Goal: Contribute content: Contribute content

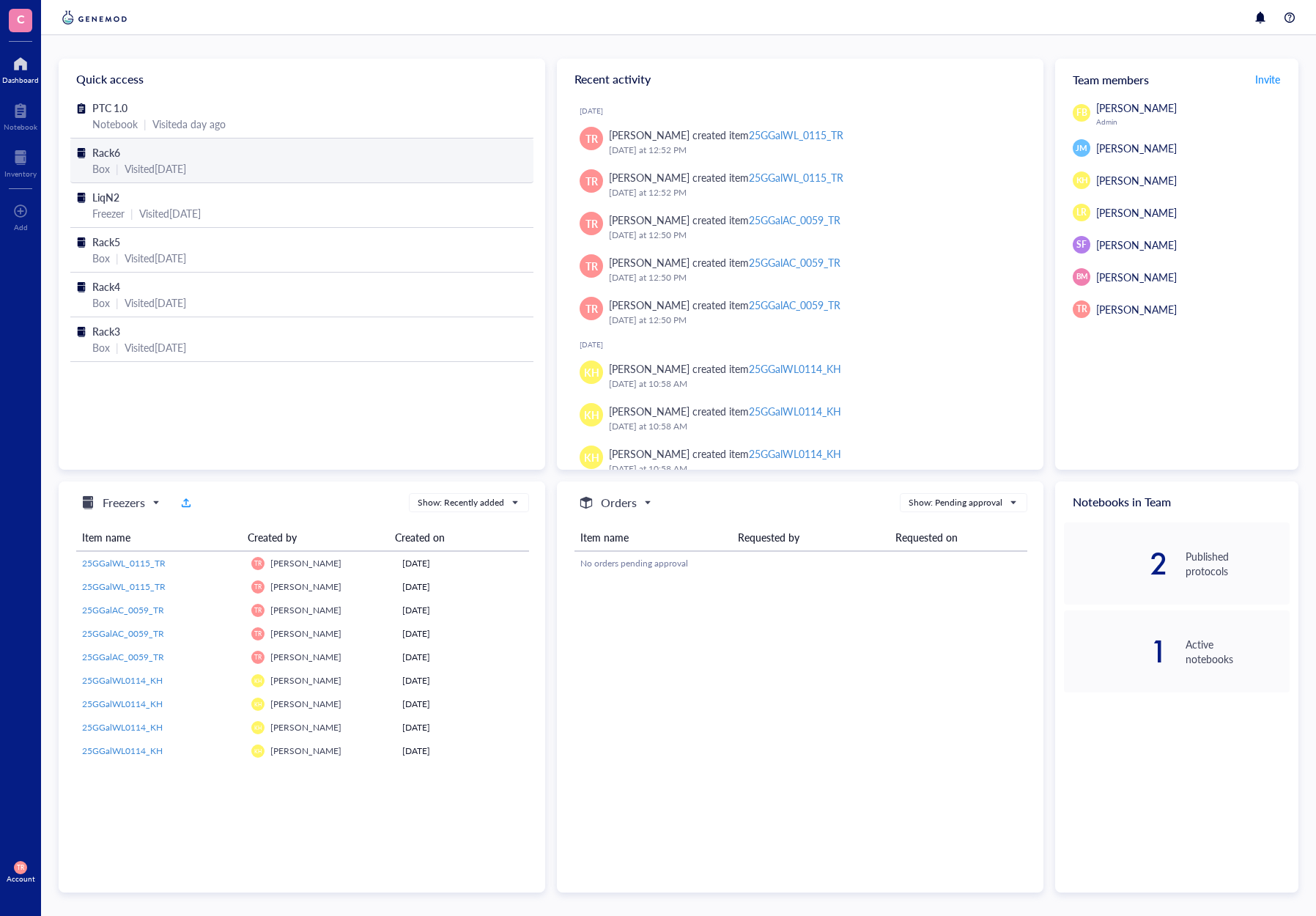
click at [106, 155] on span "Rack6" at bounding box center [107, 152] width 28 height 15
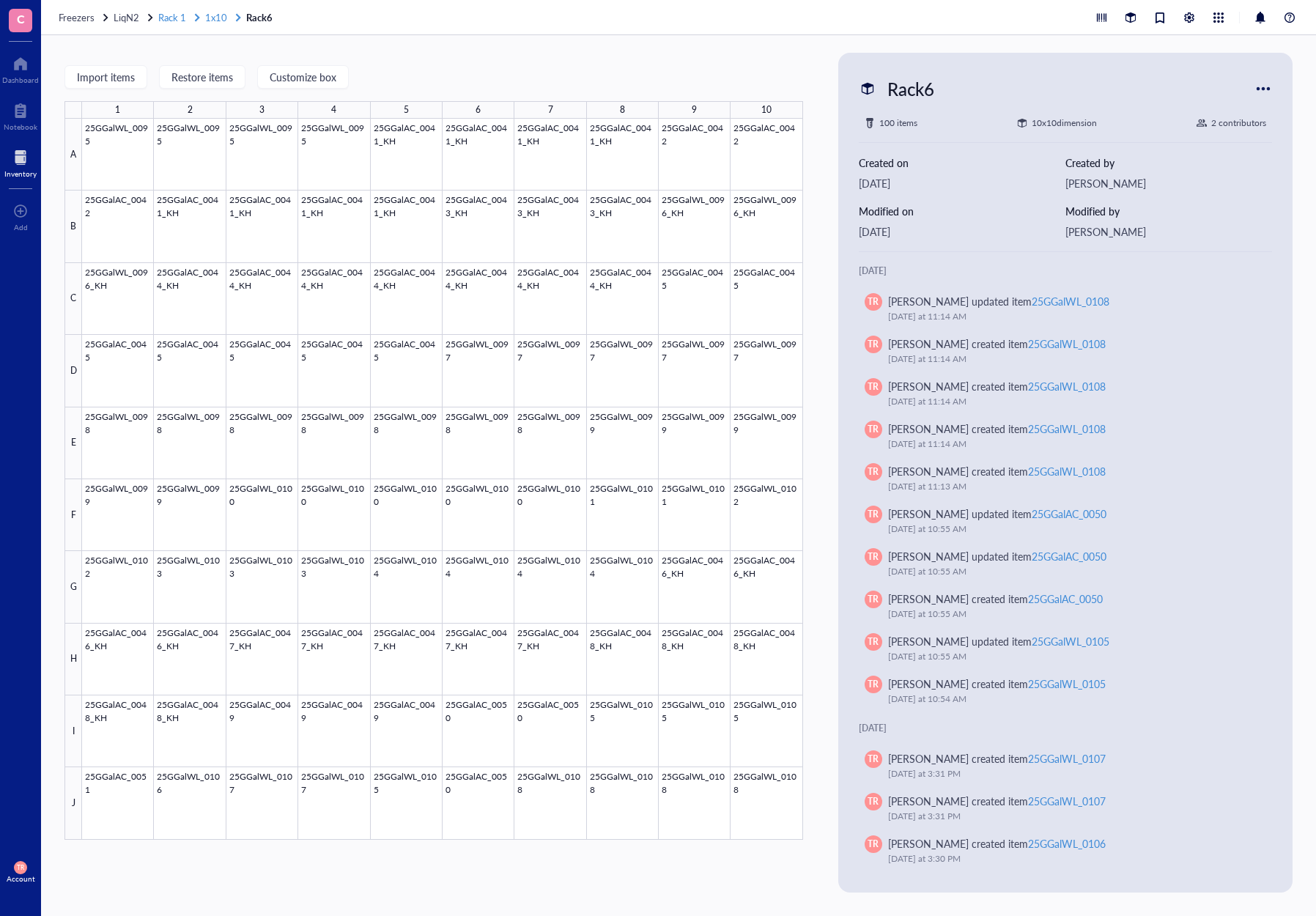
click at [217, 12] on span "1x10" at bounding box center [216, 17] width 22 height 14
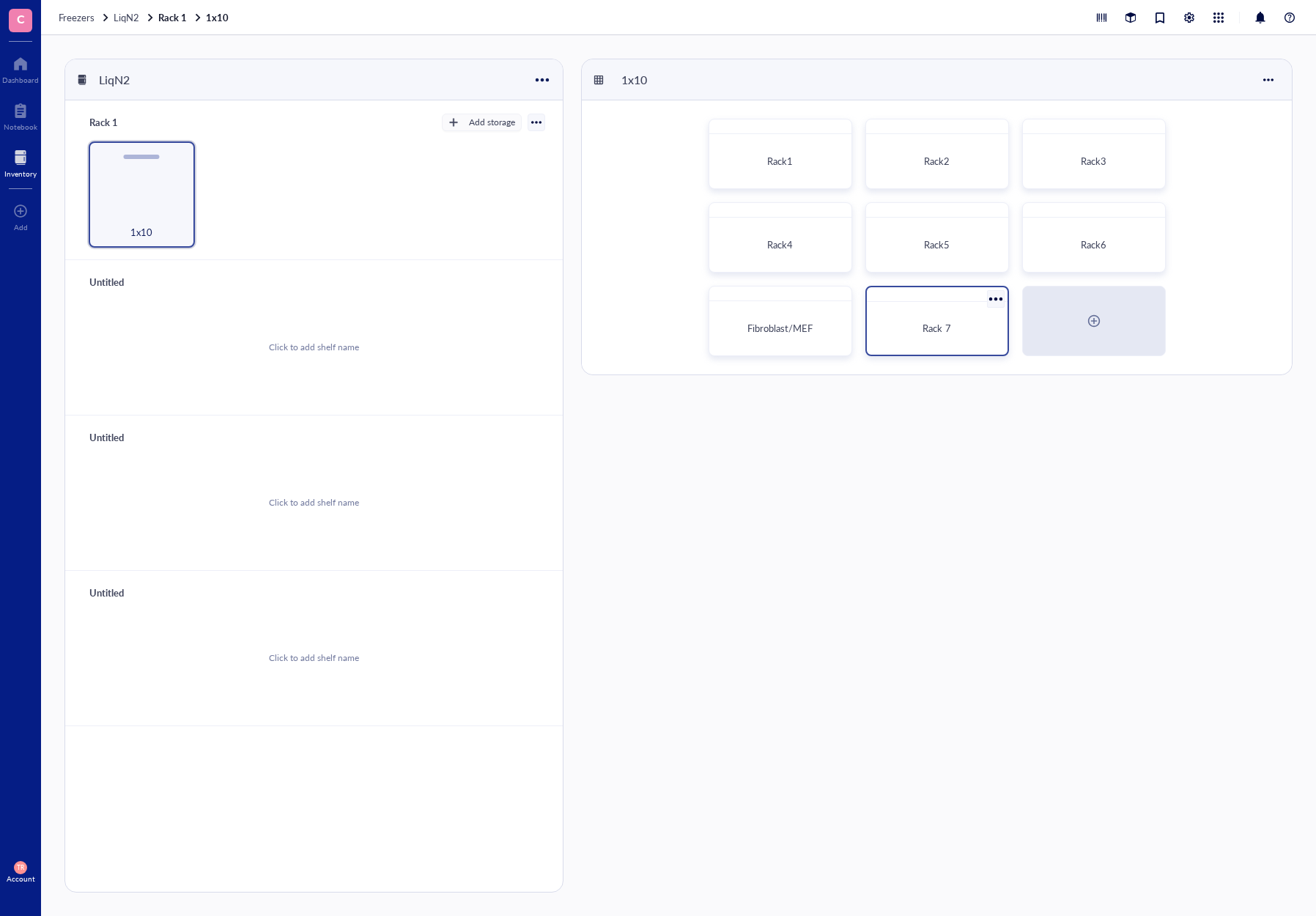
click at [916, 335] on div "Rack 7" at bounding box center [937, 328] width 129 height 41
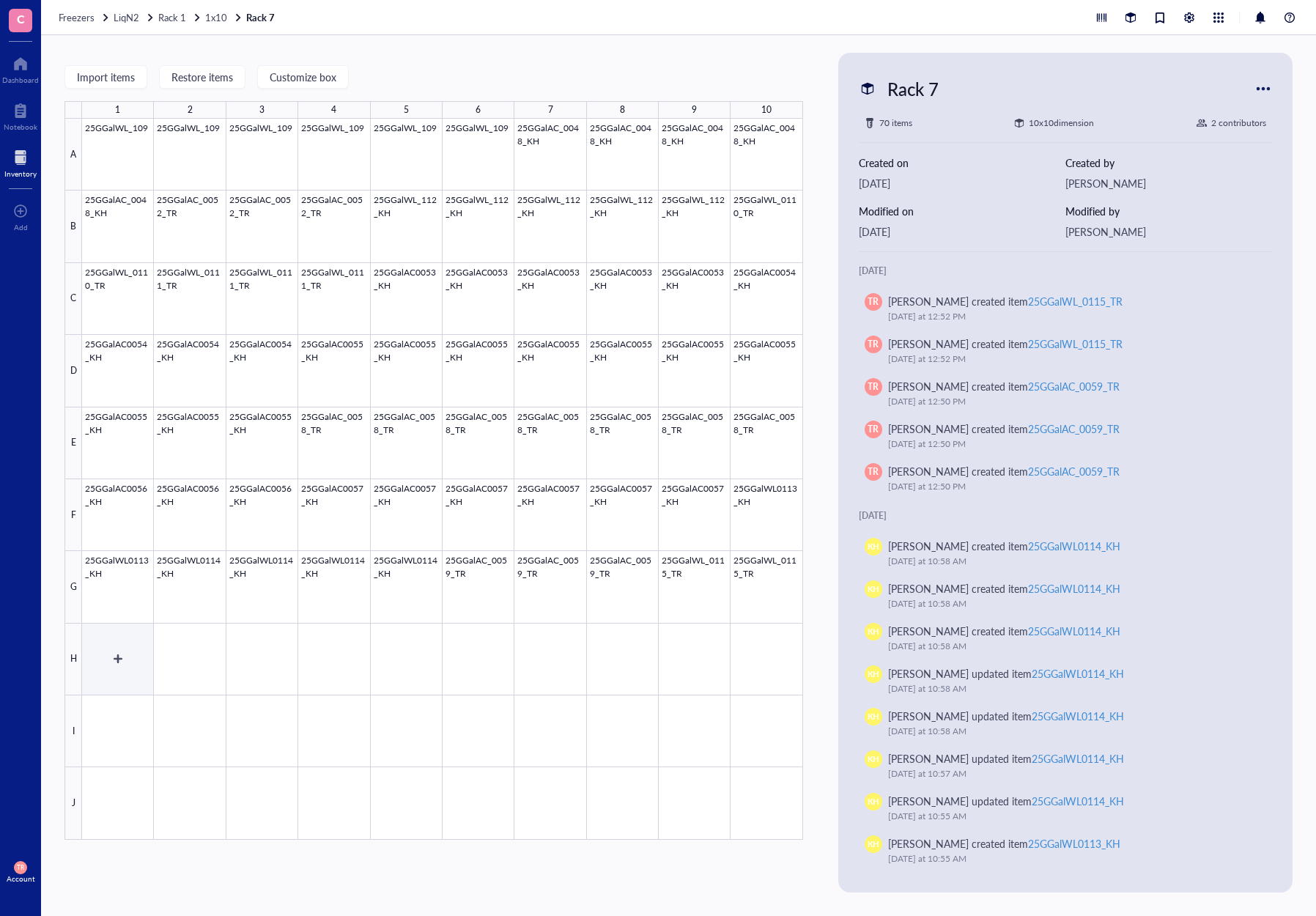
click at [128, 646] on div at bounding box center [443, 479] width 721 height 721
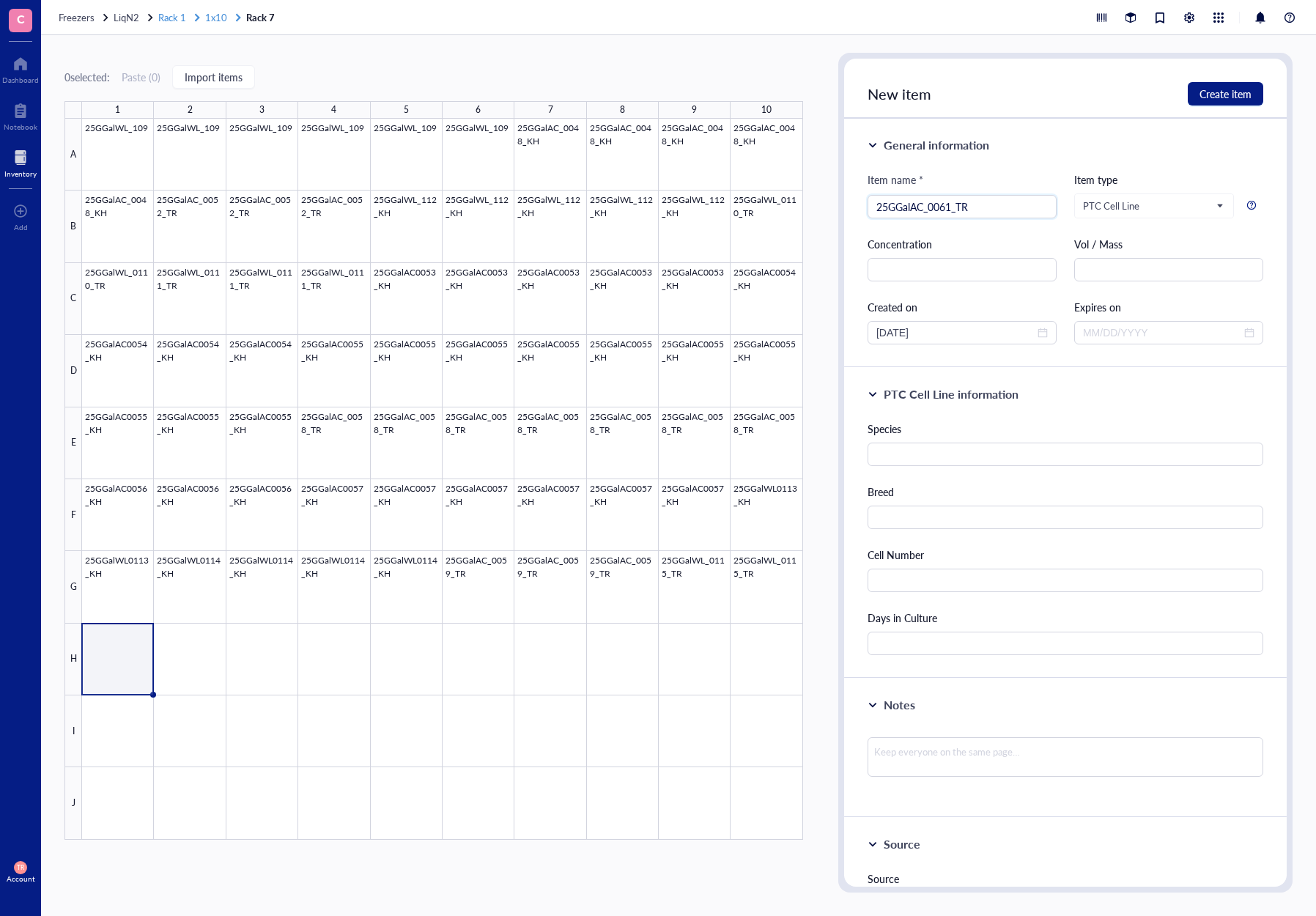
type input "25GGalAC_0061_TR"
click at [968, 450] on input "text" at bounding box center [1065, 454] width 395 height 23
type input "G. gallus"
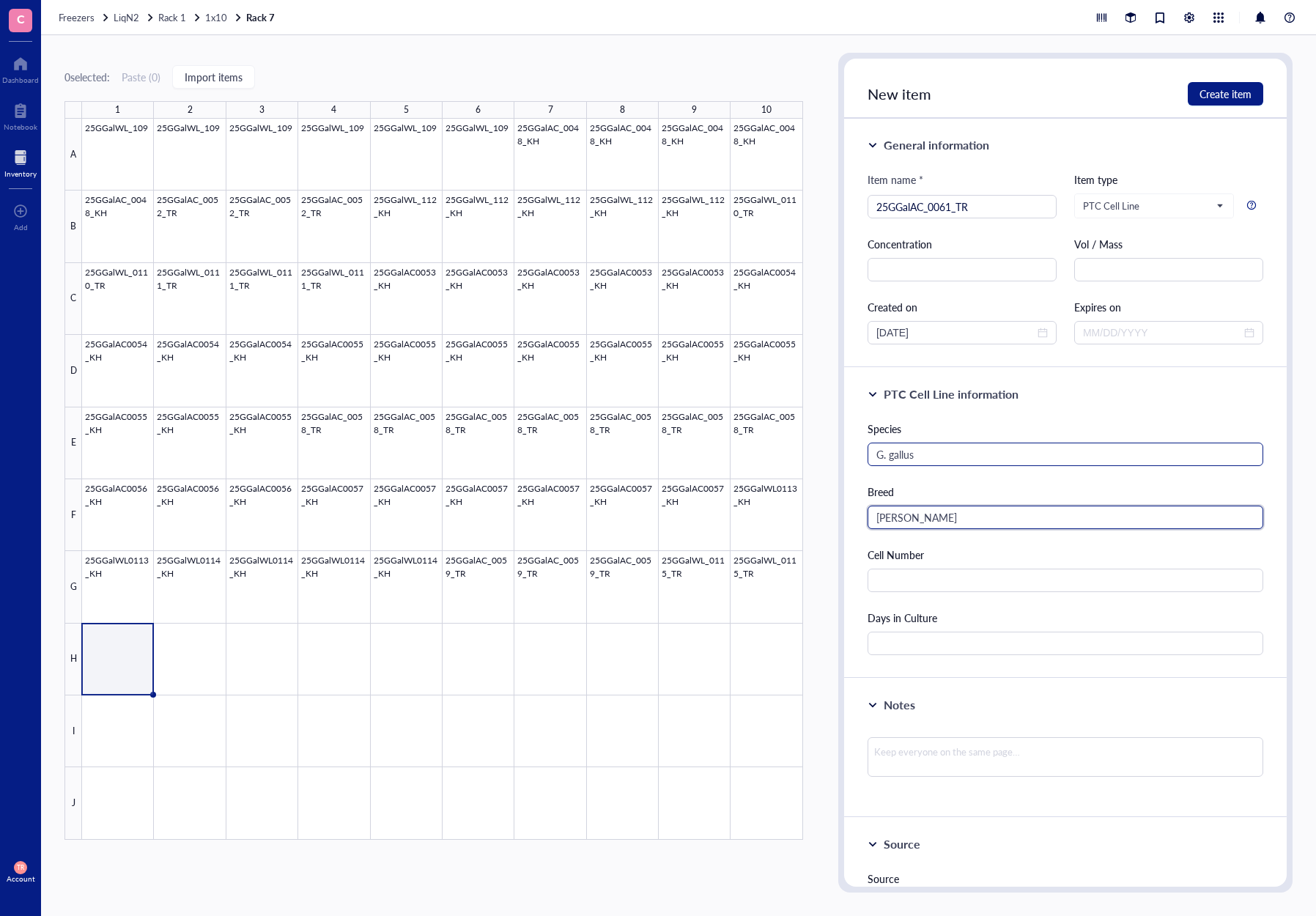
type input "[PERSON_NAME]"
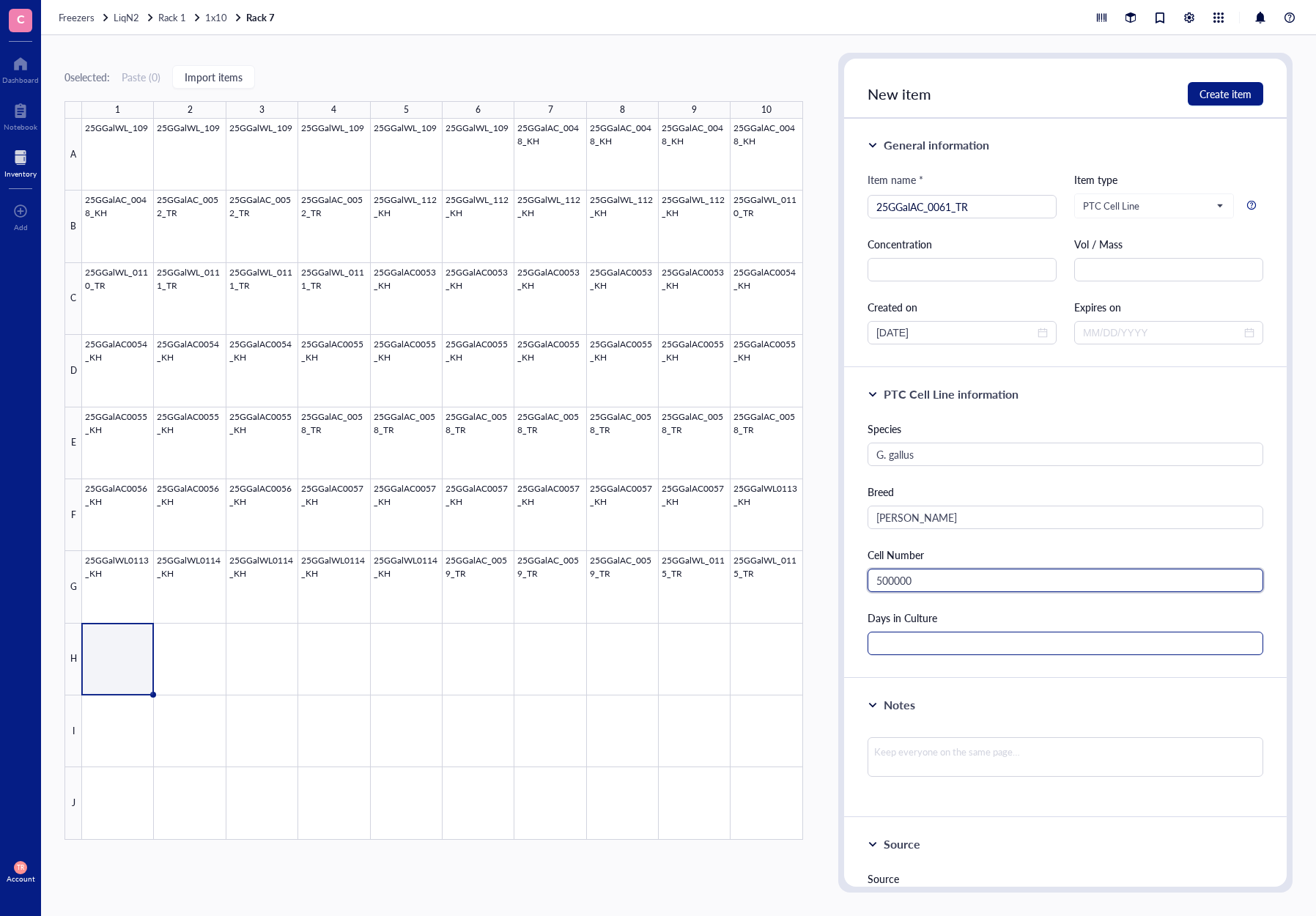
type input "500000"
click at [912, 641] on input "text" at bounding box center [1065, 643] width 395 height 23
type input "16"
click at [922, 679] on div "Notes" at bounding box center [1065, 748] width 443 height 140
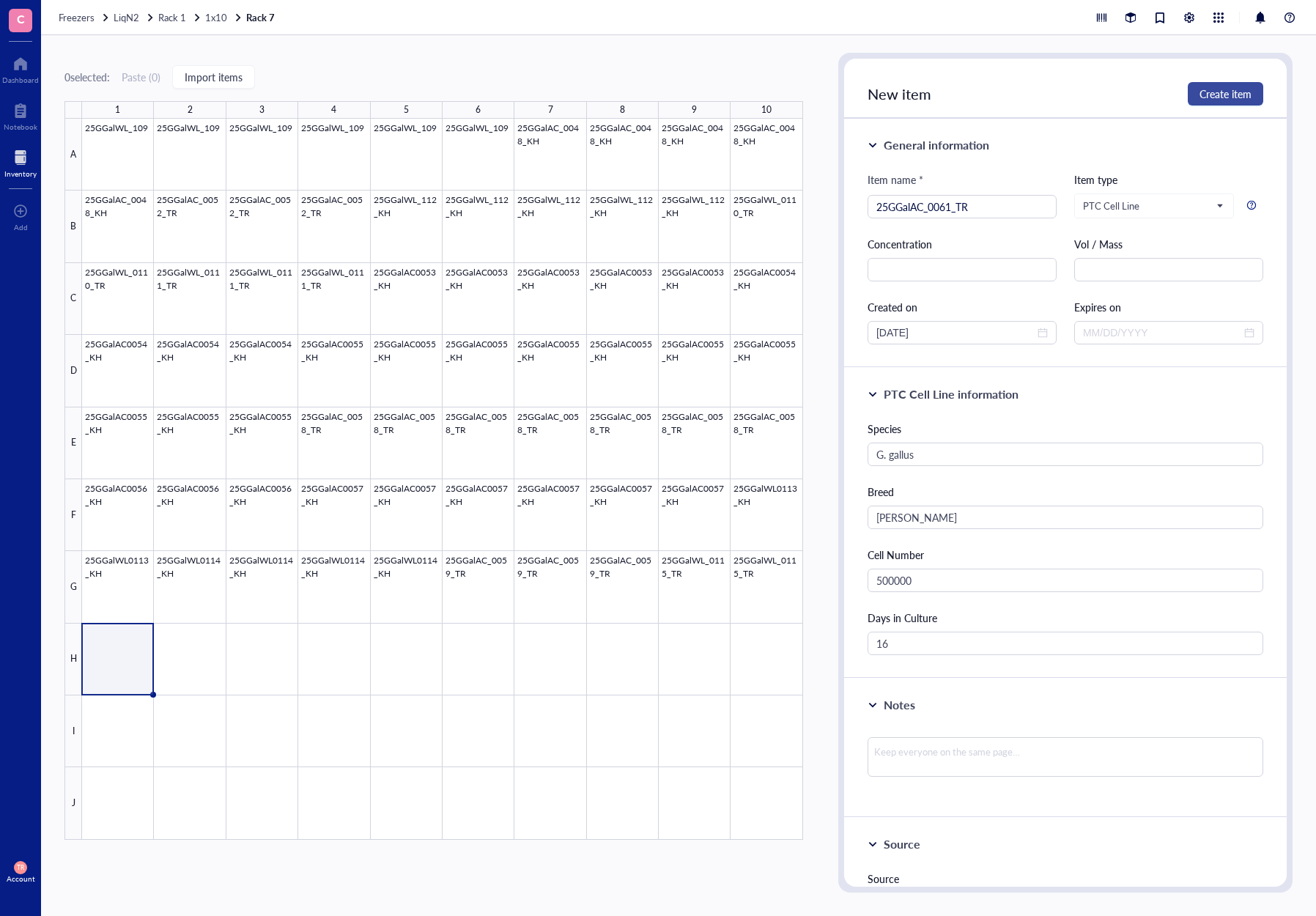
click at [1220, 94] on span "Create item" at bounding box center [1226, 94] width 52 height 12
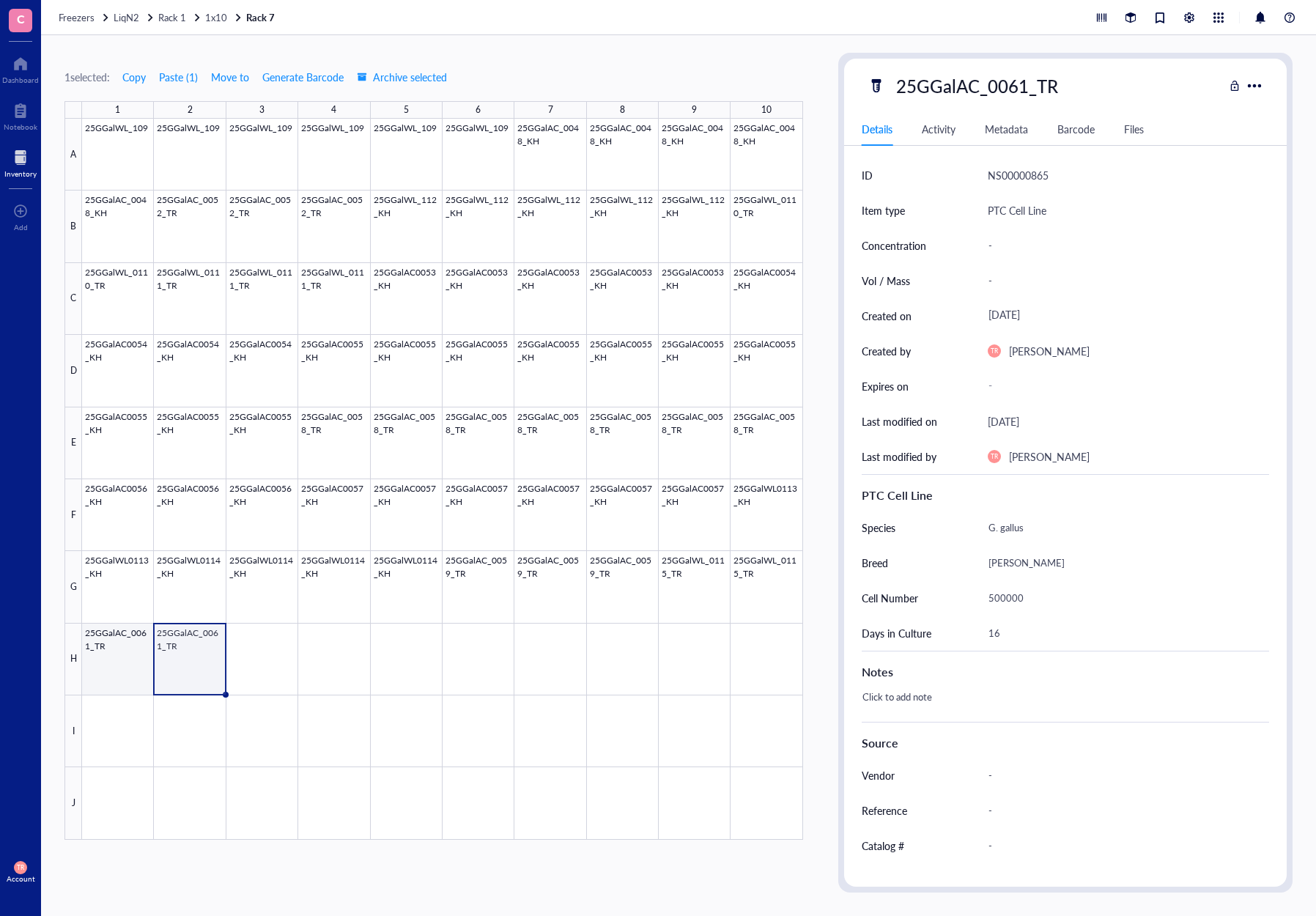
click at [127, 646] on div at bounding box center [443, 479] width 721 height 721
click at [185, 672] on div at bounding box center [443, 479] width 721 height 721
